Goal: Task Accomplishment & Management: Manage account settings

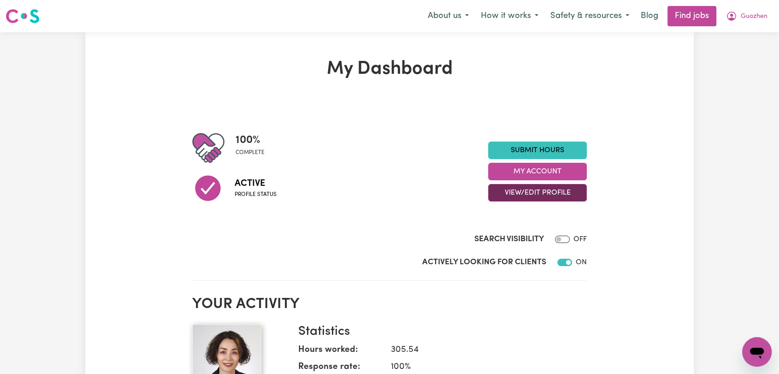
click at [534, 193] on button "View/Edit Profile" at bounding box center [537, 193] width 99 height 18
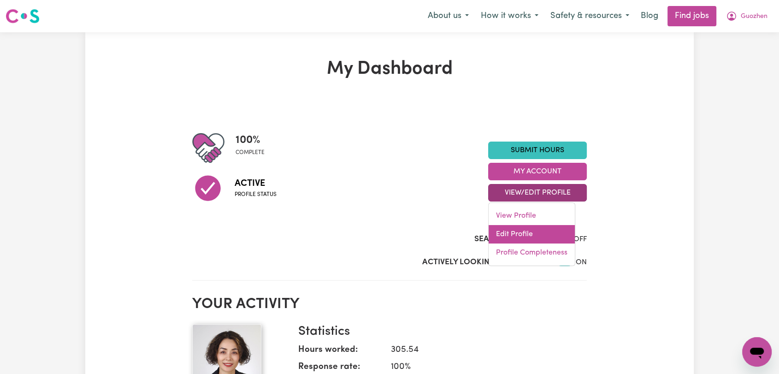
click at [527, 236] on link "Edit Profile" at bounding box center [531, 234] width 86 height 18
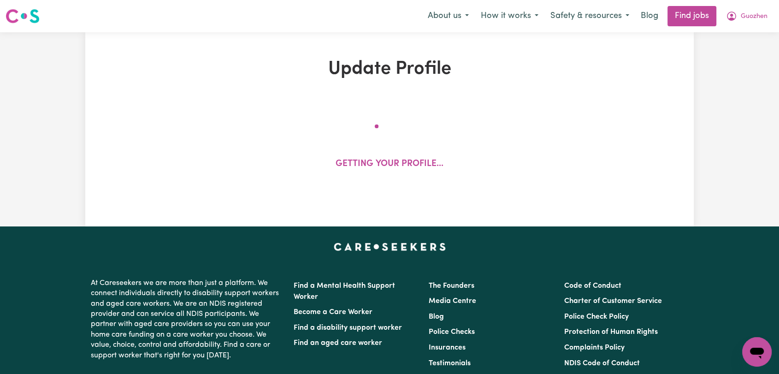
select select "[DEMOGRAPHIC_DATA]"
select select "[DEMOGRAPHIC_DATA] Citizen"
select select "Studying a healthcare related degree or qualification"
select select "55"
select select "66"
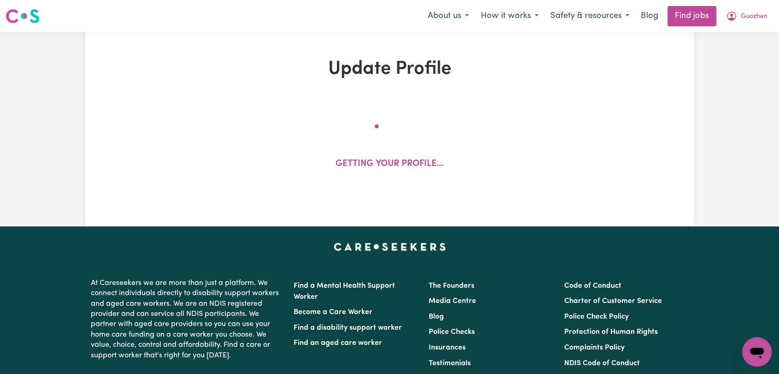
select select "80"
select select "100"
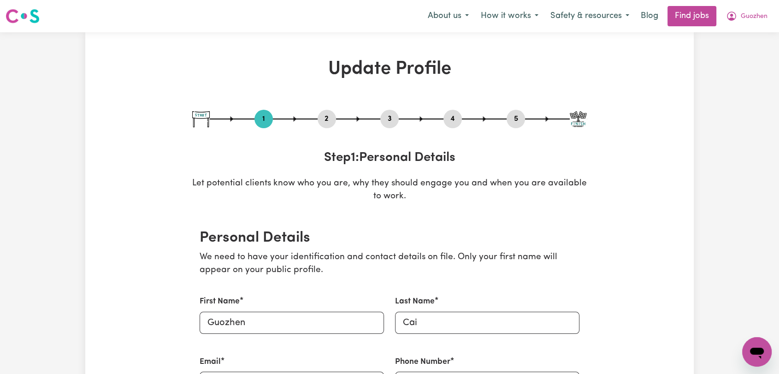
click at [387, 112] on div "3" at bounding box center [389, 119] width 18 height 18
click at [391, 121] on button "3" at bounding box center [389, 119] width 18 height 12
select select "2023"
select select "2022"
select select "Certificate III (Individual Support)"
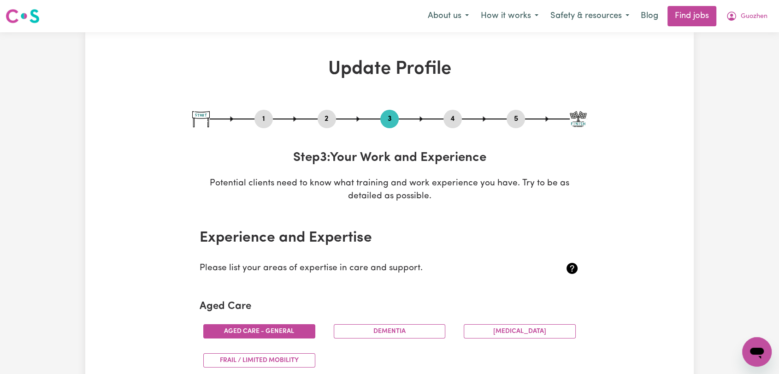
click at [448, 127] on div "4" at bounding box center [452, 119] width 18 height 18
click at [452, 115] on button "4" at bounding box center [452, 119] width 18 height 12
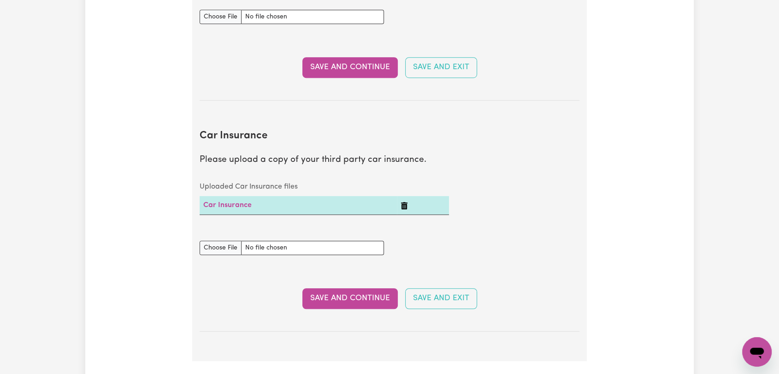
scroll to position [614, 0]
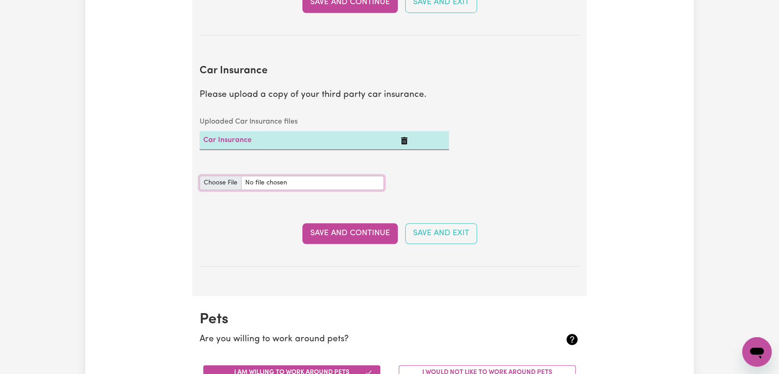
click at [224, 182] on input "Car Insurance document" at bounding box center [291, 183] width 184 height 14
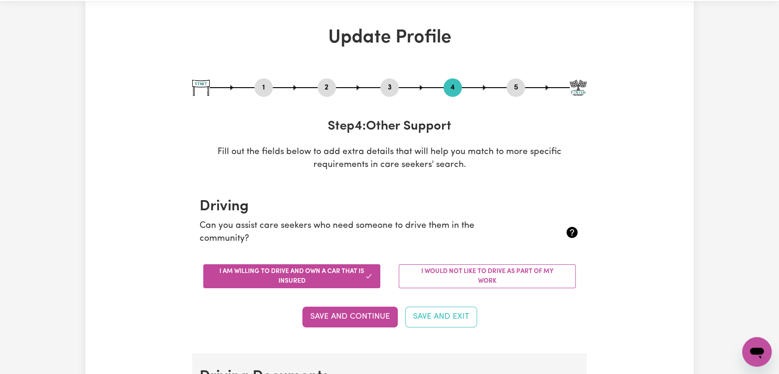
scroll to position [0, 0]
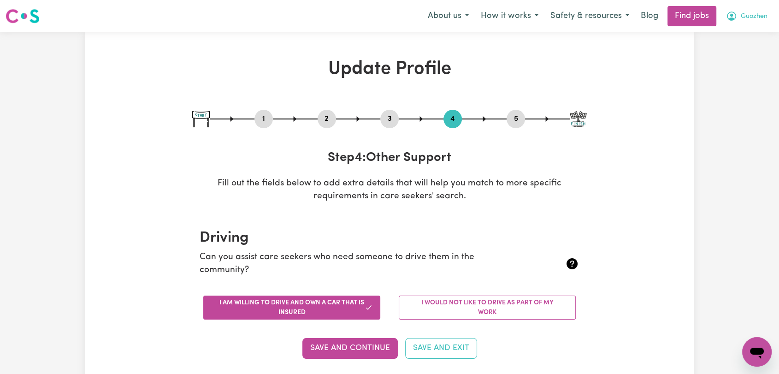
click at [749, 17] on span "Guozhen" at bounding box center [753, 17] width 27 height 10
click at [727, 67] on link "Logout" at bounding box center [736, 71] width 73 height 18
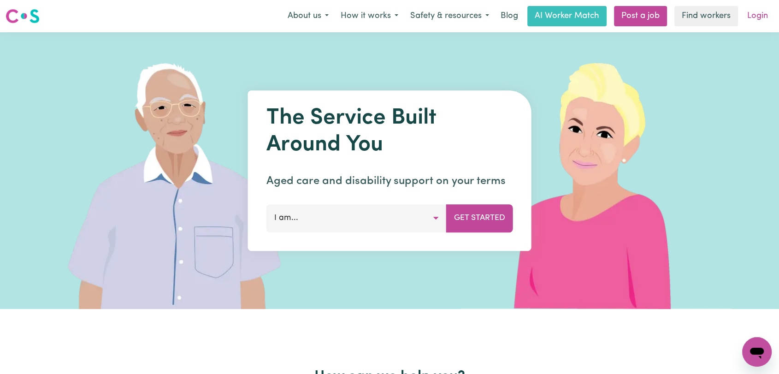
click at [754, 19] on link "Login" at bounding box center [757, 16] width 32 height 20
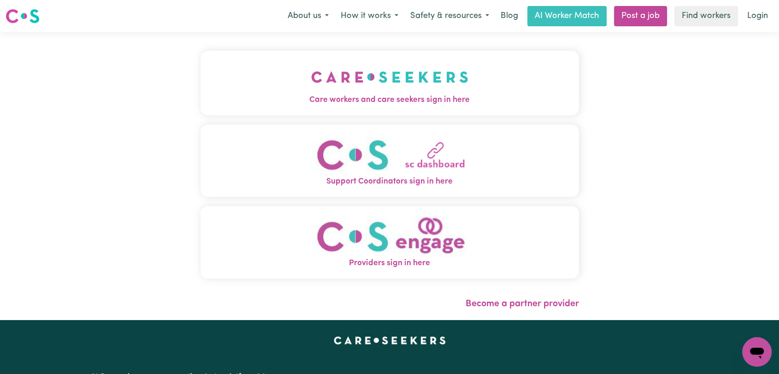
click at [361, 68] on img "Care workers and care seekers sign in here" at bounding box center [389, 77] width 157 height 34
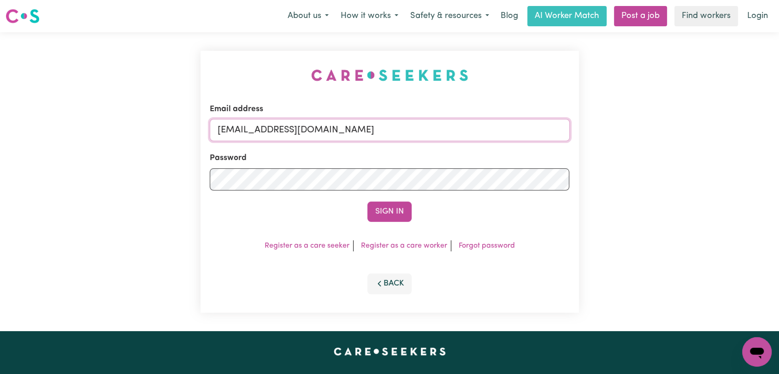
click at [422, 135] on input "[EMAIL_ADDRESS][DOMAIN_NAME]" at bounding box center [390, 130] width 360 height 22
drag, startPoint x: 264, startPoint y: 128, endPoint x: 417, endPoint y: 142, distance: 153.2
click at [417, 142] on form "Email address Superuser~[EMAIL_ADDRESS][DOMAIN_NAME] Password Sign In" at bounding box center [390, 162] width 360 height 118
type input "[EMAIL_ADDRESS][DOMAIN_NAME]"
click at [380, 215] on button "Sign In" at bounding box center [389, 211] width 44 height 20
